Goal: Task Accomplishment & Management: Manage account settings

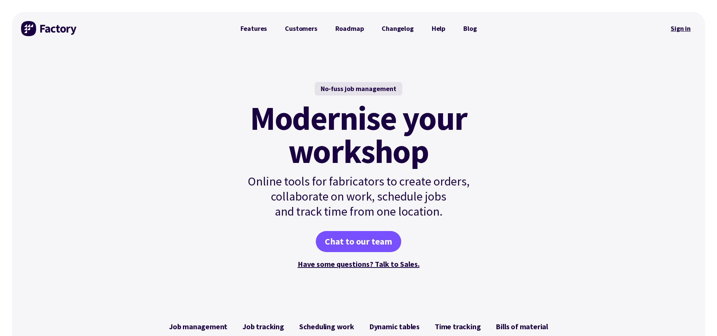
click at [677, 30] on link "Sign in" at bounding box center [680, 28] width 30 height 17
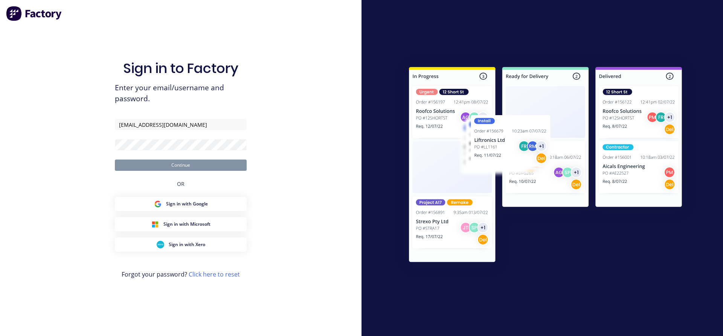
type input "[EMAIL_ADDRESS][DOMAIN_NAME]"
click at [189, 167] on button "Continue" at bounding box center [181, 165] width 132 height 11
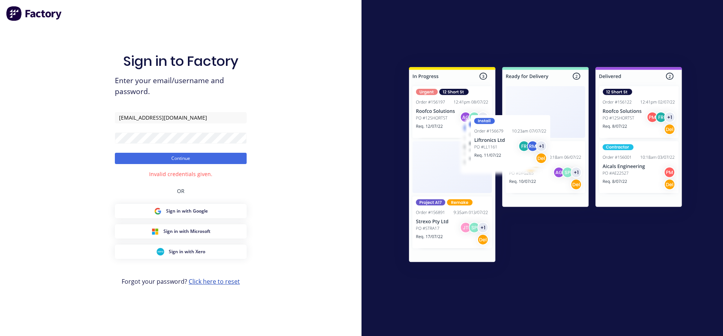
click at [212, 283] on link "Click here to reset" at bounding box center [214, 281] width 51 height 8
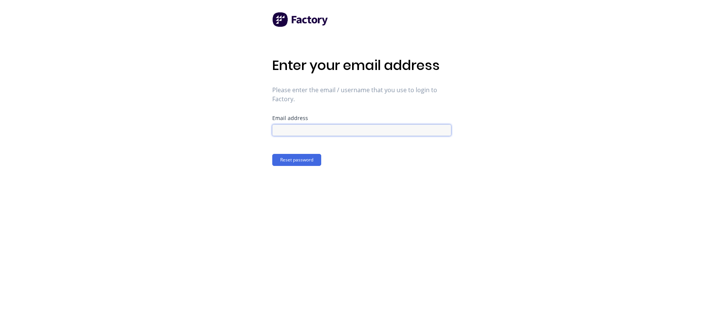
click at [344, 133] on input at bounding box center [361, 130] width 179 height 11
type input "fabrication@cambrianplastics.co.nz"
click at [293, 161] on button "Reset password" at bounding box center [296, 160] width 49 height 12
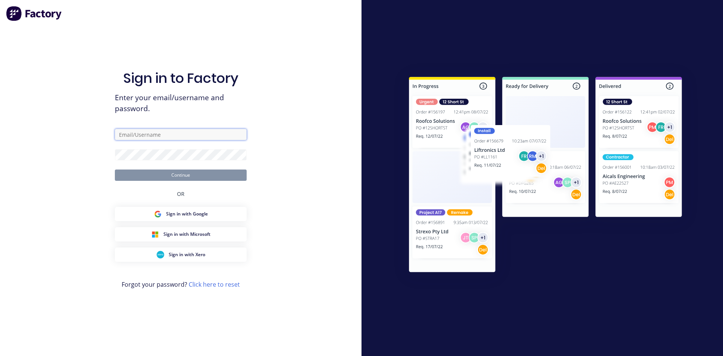
click at [177, 137] on input "text" at bounding box center [181, 134] width 132 height 11
type input "fabrication@cambrianplastics.co.nz"
click at [193, 176] on button "Continue" at bounding box center [181, 174] width 132 height 11
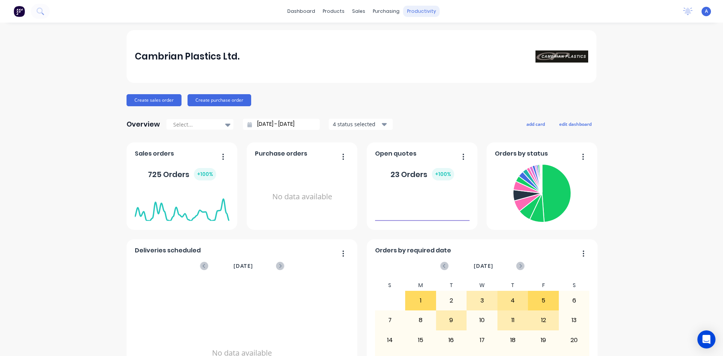
click at [426, 12] on div "productivity" at bounding box center [421, 11] width 37 height 11
click at [438, 34] on div "Workflow" at bounding box center [431, 36] width 23 height 7
